Goal: Task Accomplishment & Management: Use online tool/utility

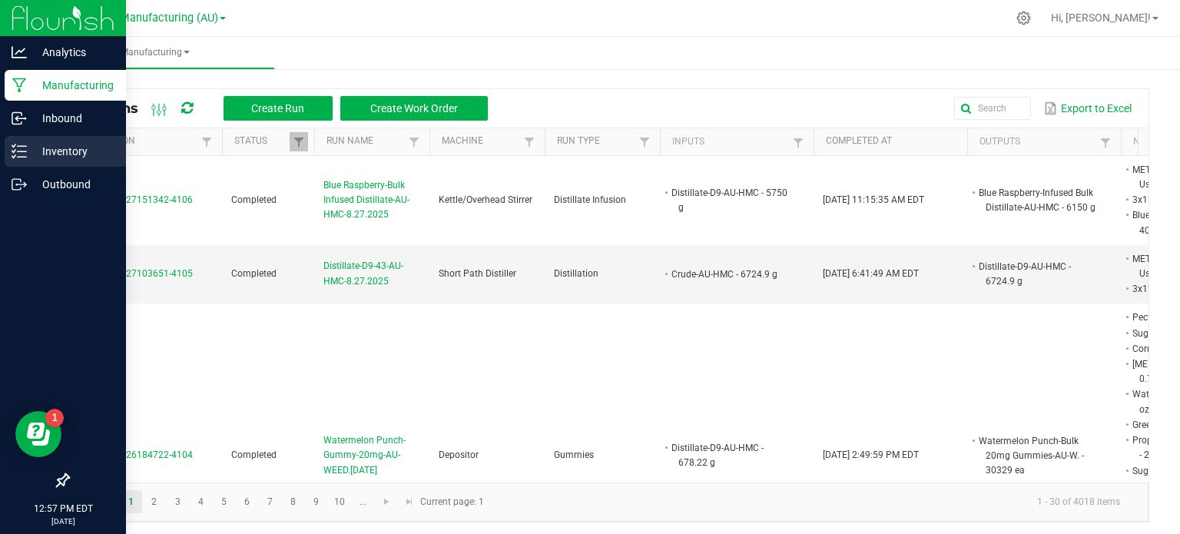
click at [45, 163] on div "Inventory" at bounding box center [65, 151] width 121 height 31
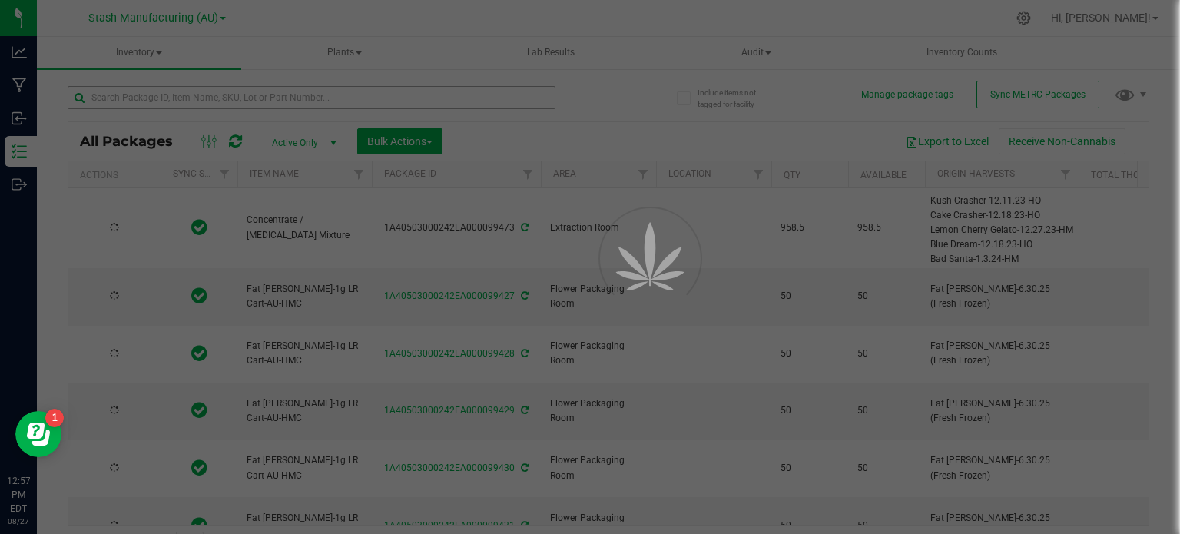
type input "[DATE]"
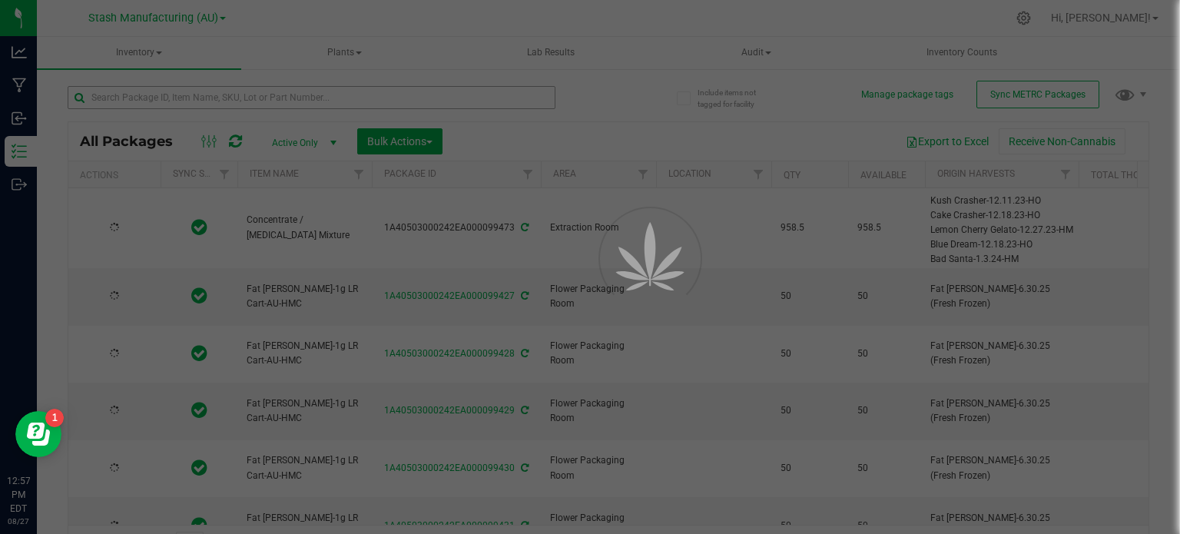
type input "[DATE]"
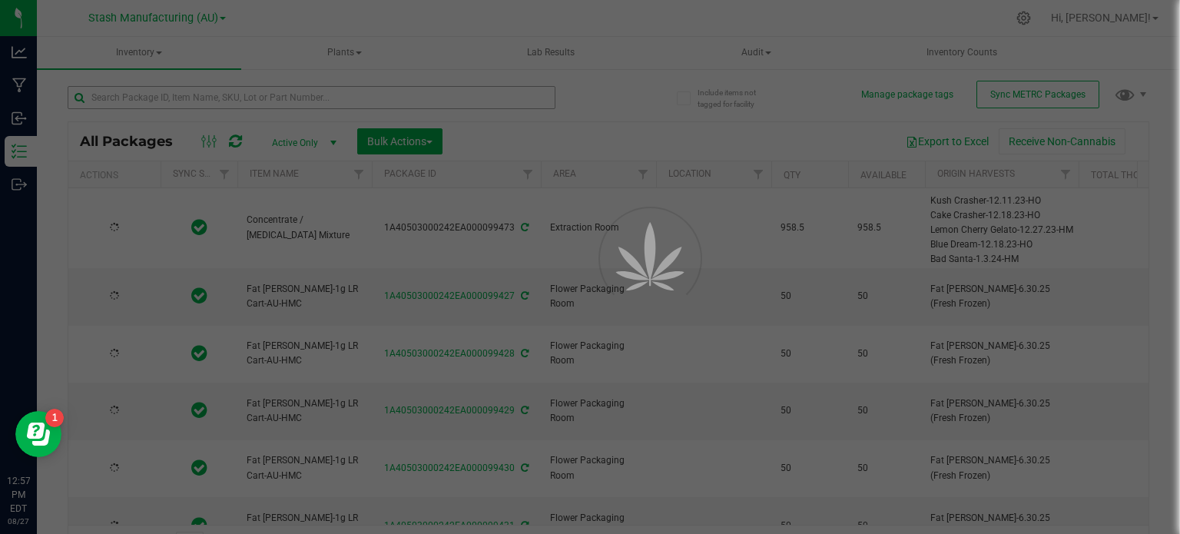
type input "[DATE]"
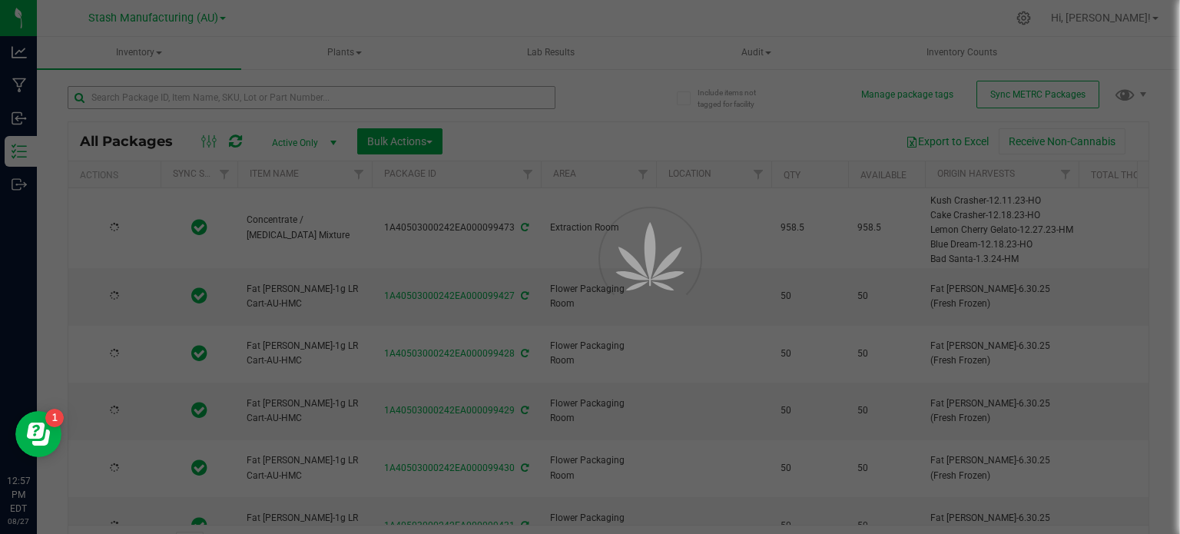
type input "[DATE]"
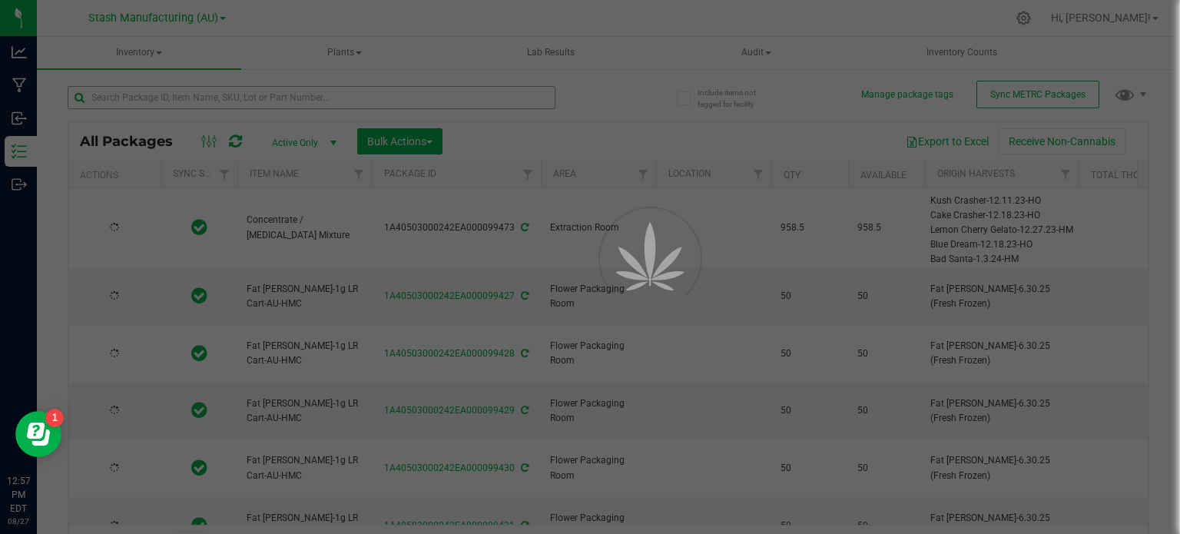
type input "[DATE]"
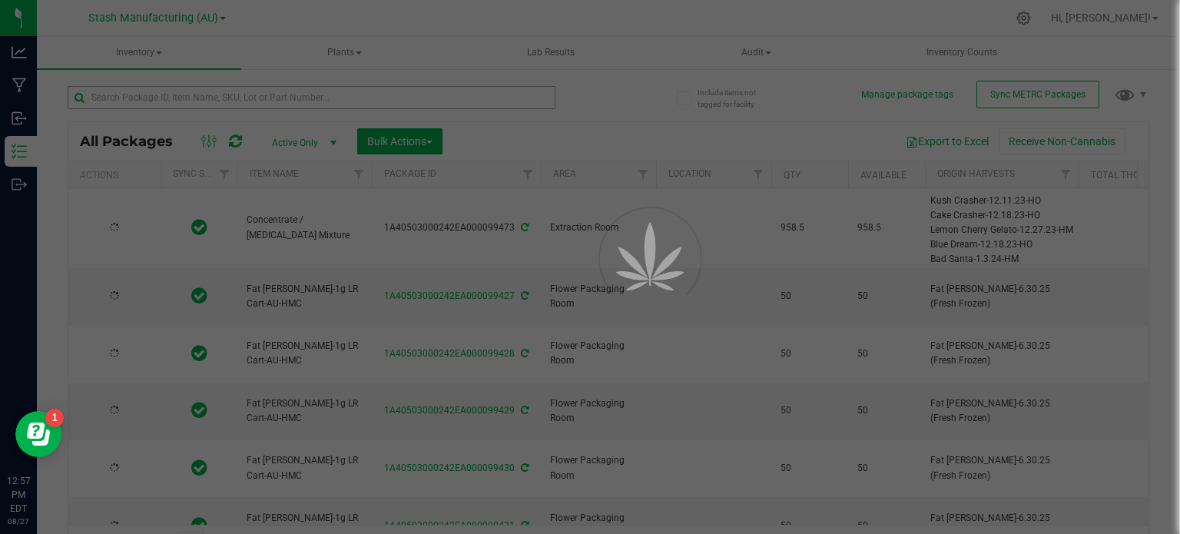
type input "[DATE]"
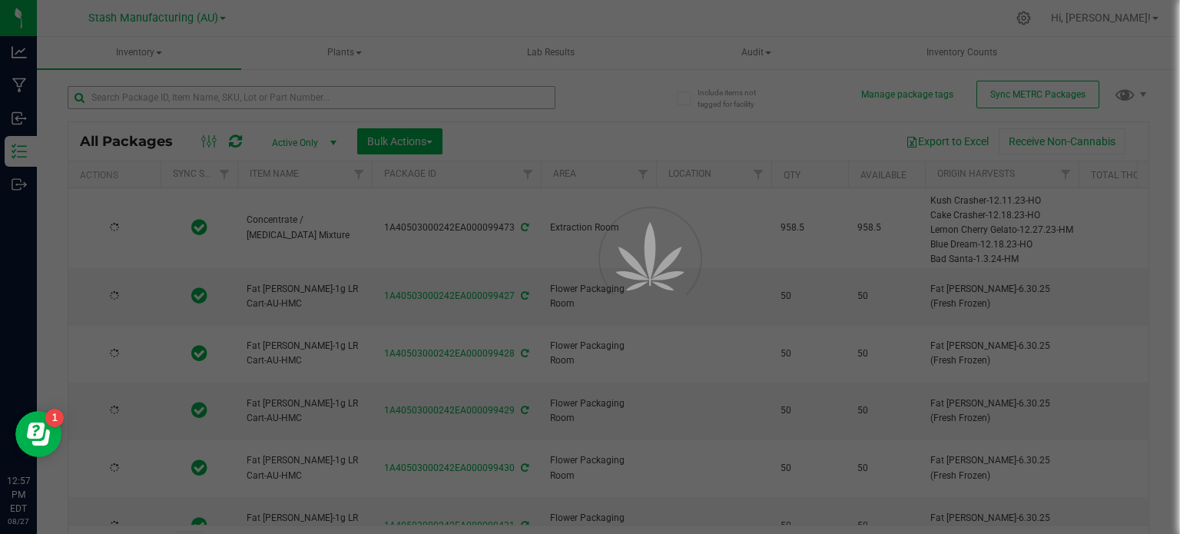
type input "[DATE]"
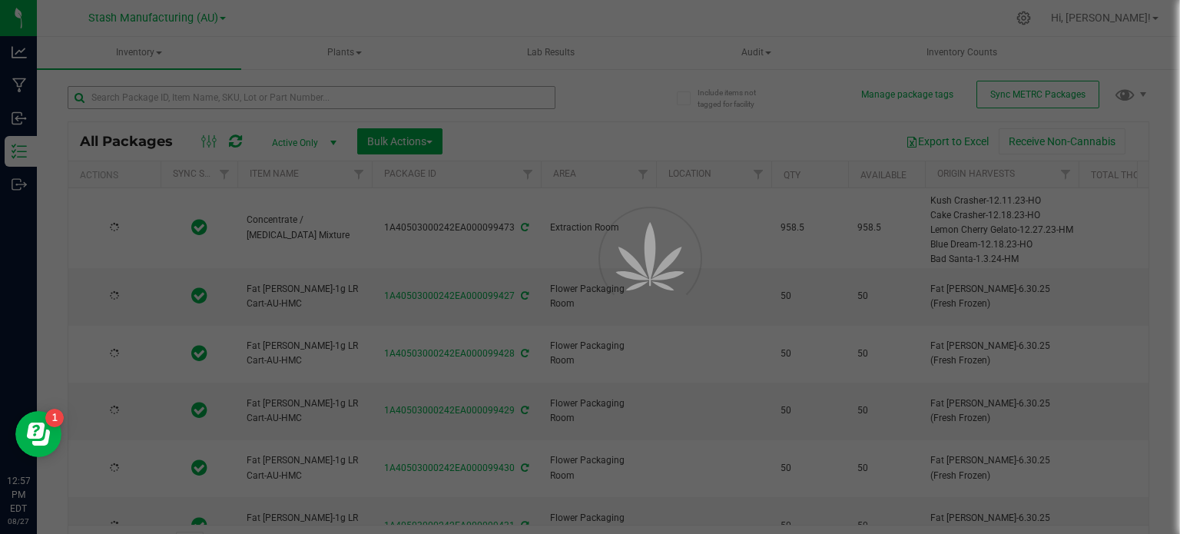
type input "[DATE]"
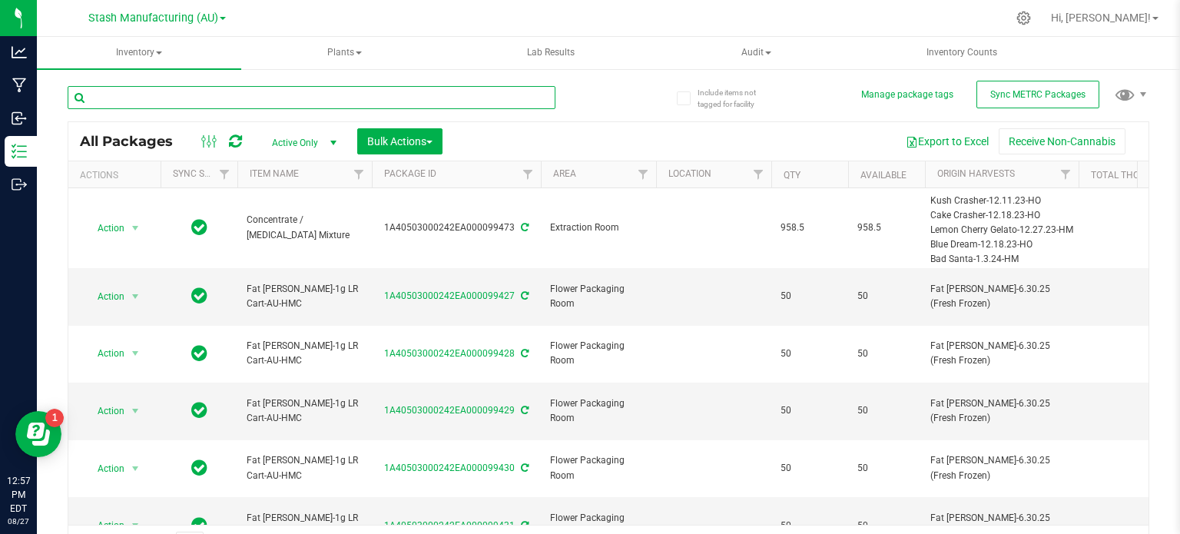
click at [134, 91] on input "text" at bounding box center [312, 97] width 488 height 23
type input "97844"
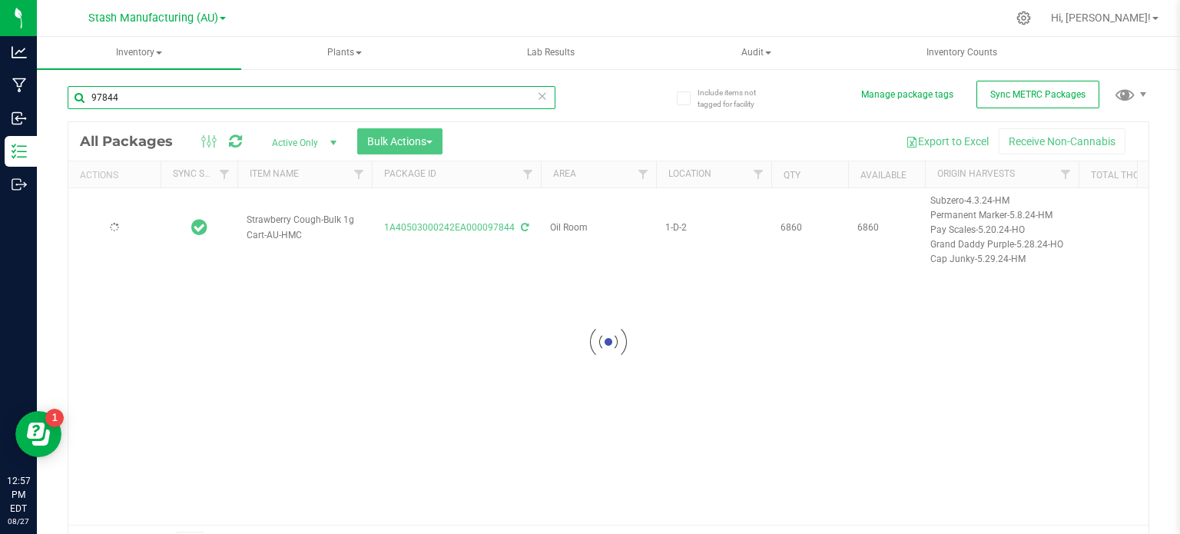
type input "[DATE]"
